Goal: Find specific page/section: Find specific page/section

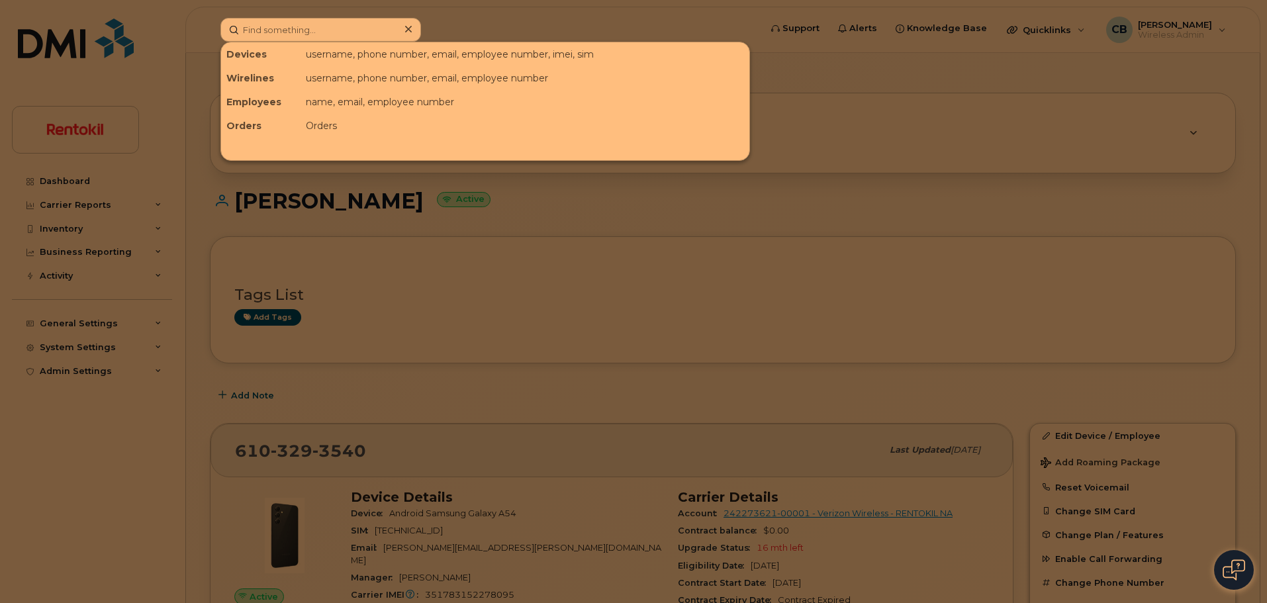
click at [299, 36] on input at bounding box center [320, 30] width 201 height 24
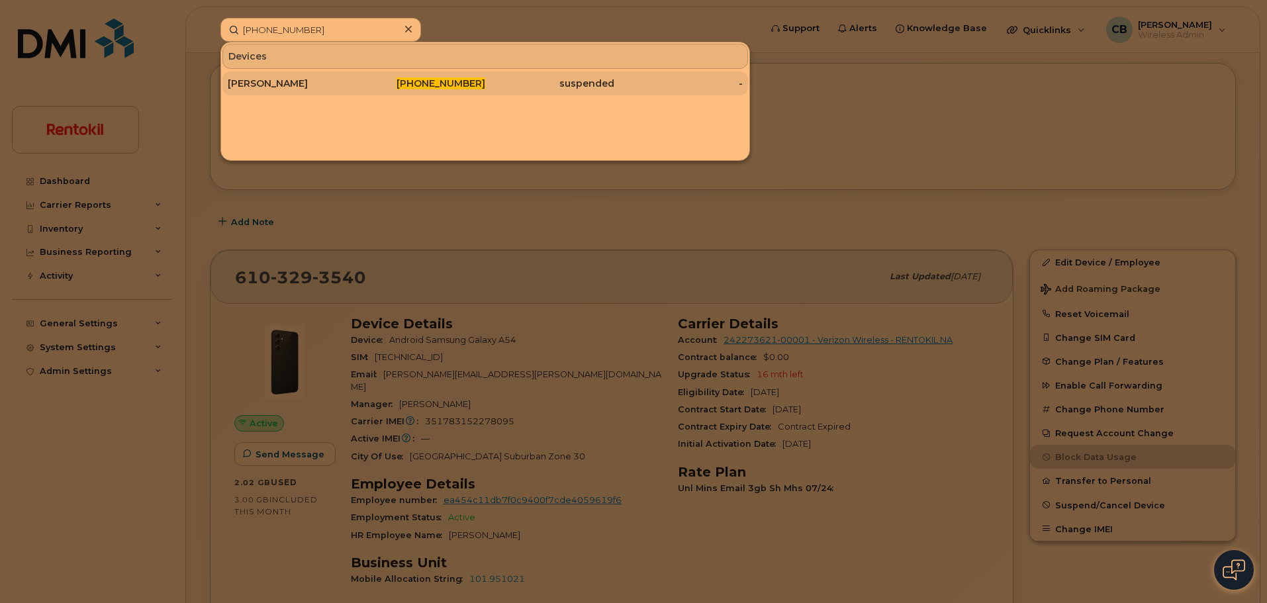
type input "[PHONE_NUMBER]"
click at [310, 79] on div "[PERSON_NAME]" at bounding box center [292, 83] width 129 height 13
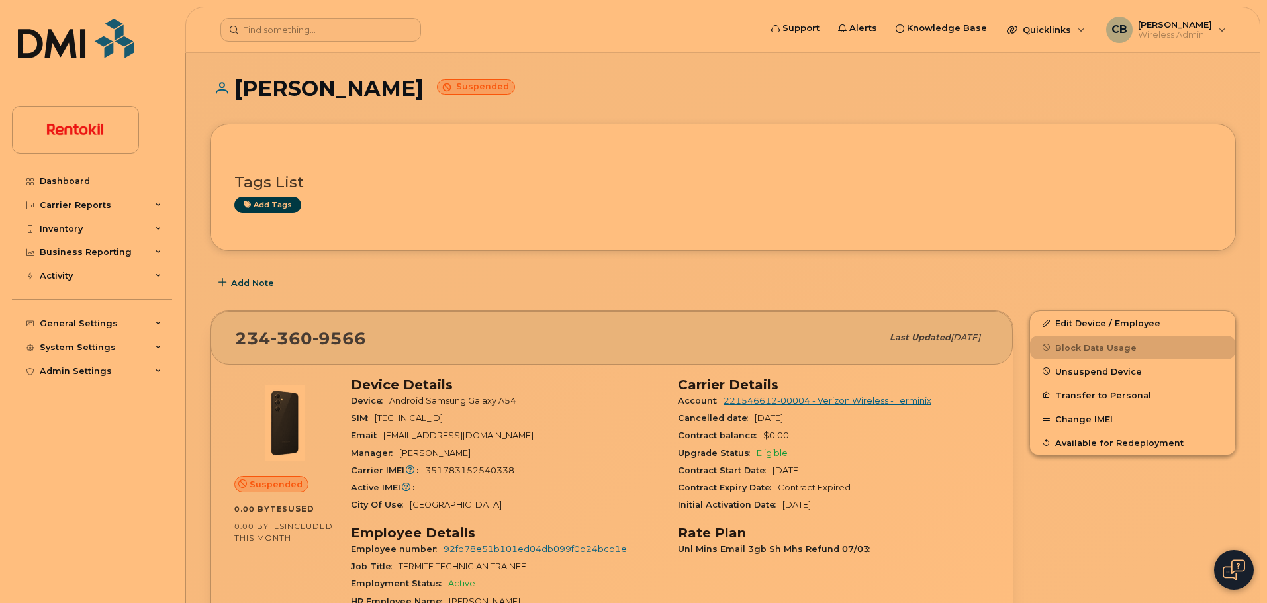
click at [267, 81] on h1 "HUNTER SNEAREY Suspended" at bounding box center [723, 88] width 1026 height 23
drag, startPoint x: 267, startPoint y: 81, endPoint x: 359, endPoint y: 75, distance: 92.1
click at [359, 77] on h1 "HUNTER SNEAREY Suspended" at bounding box center [723, 88] width 1026 height 23
copy h1 "[PERSON_NAME]"
